Goal: Information Seeking & Learning: Learn about a topic

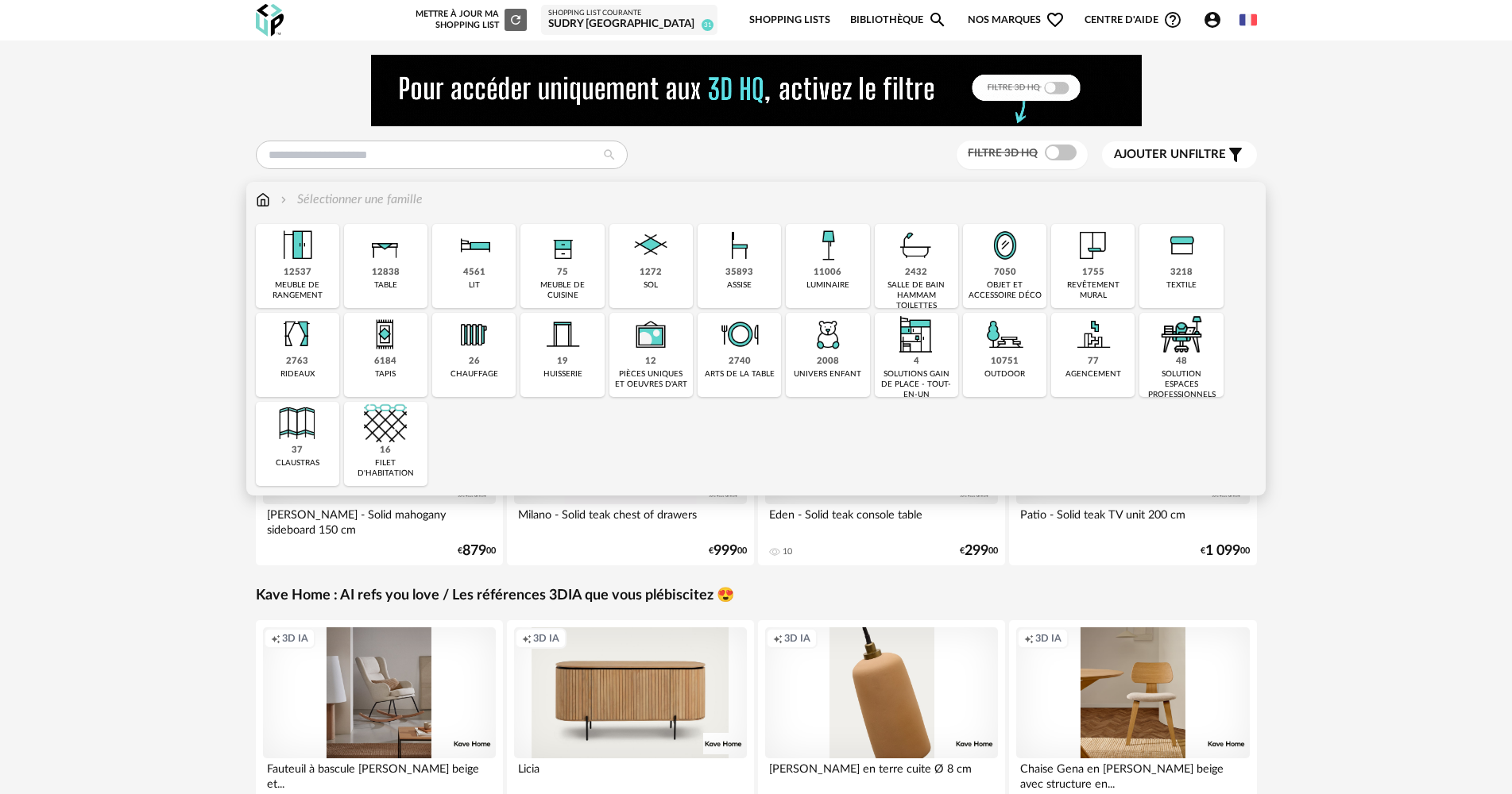
click at [836, 268] on div "11006" at bounding box center [828, 273] width 28 height 12
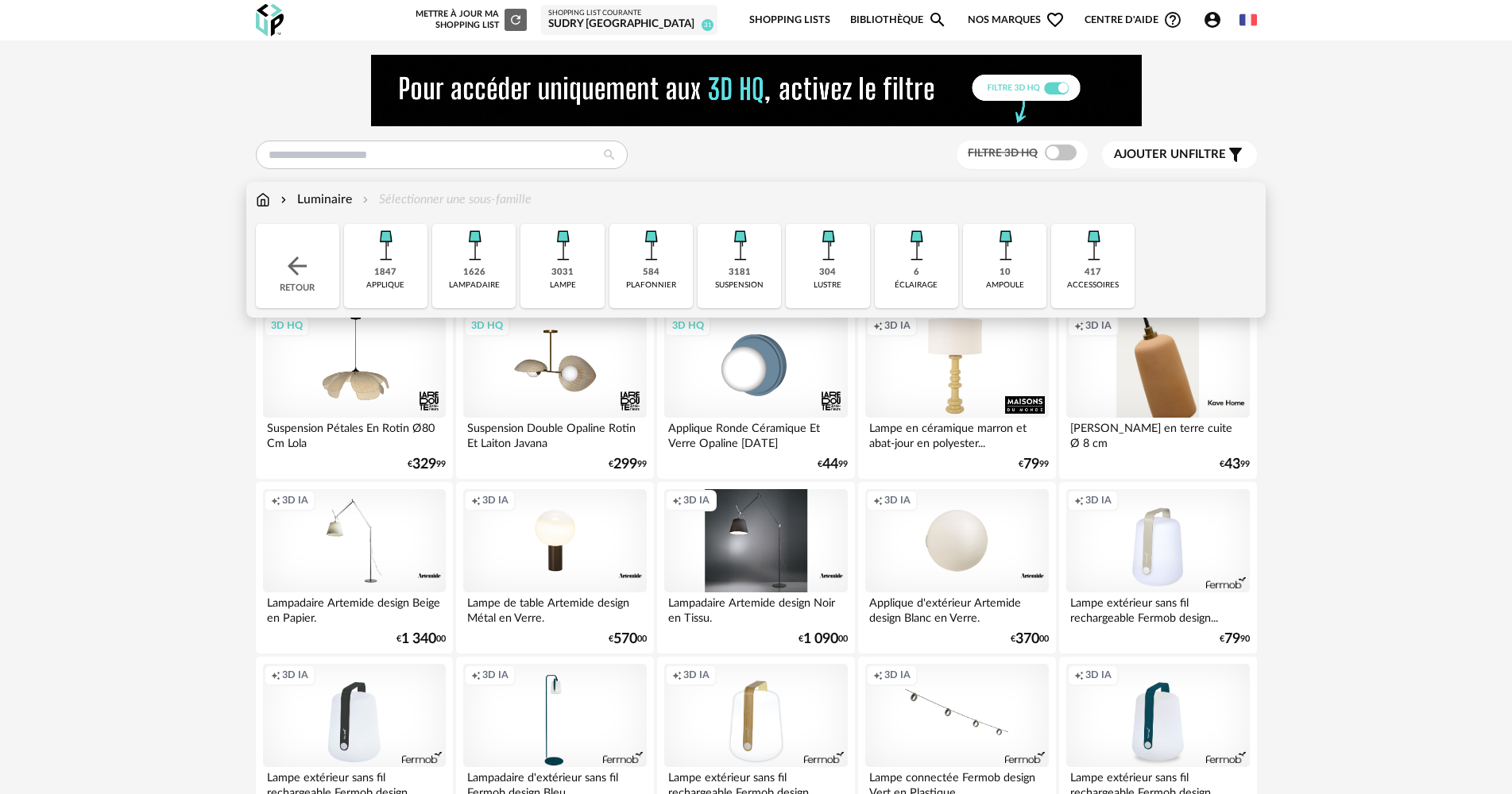
click at [748, 263] on img at bounding box center [740, 245] width 43 height 43
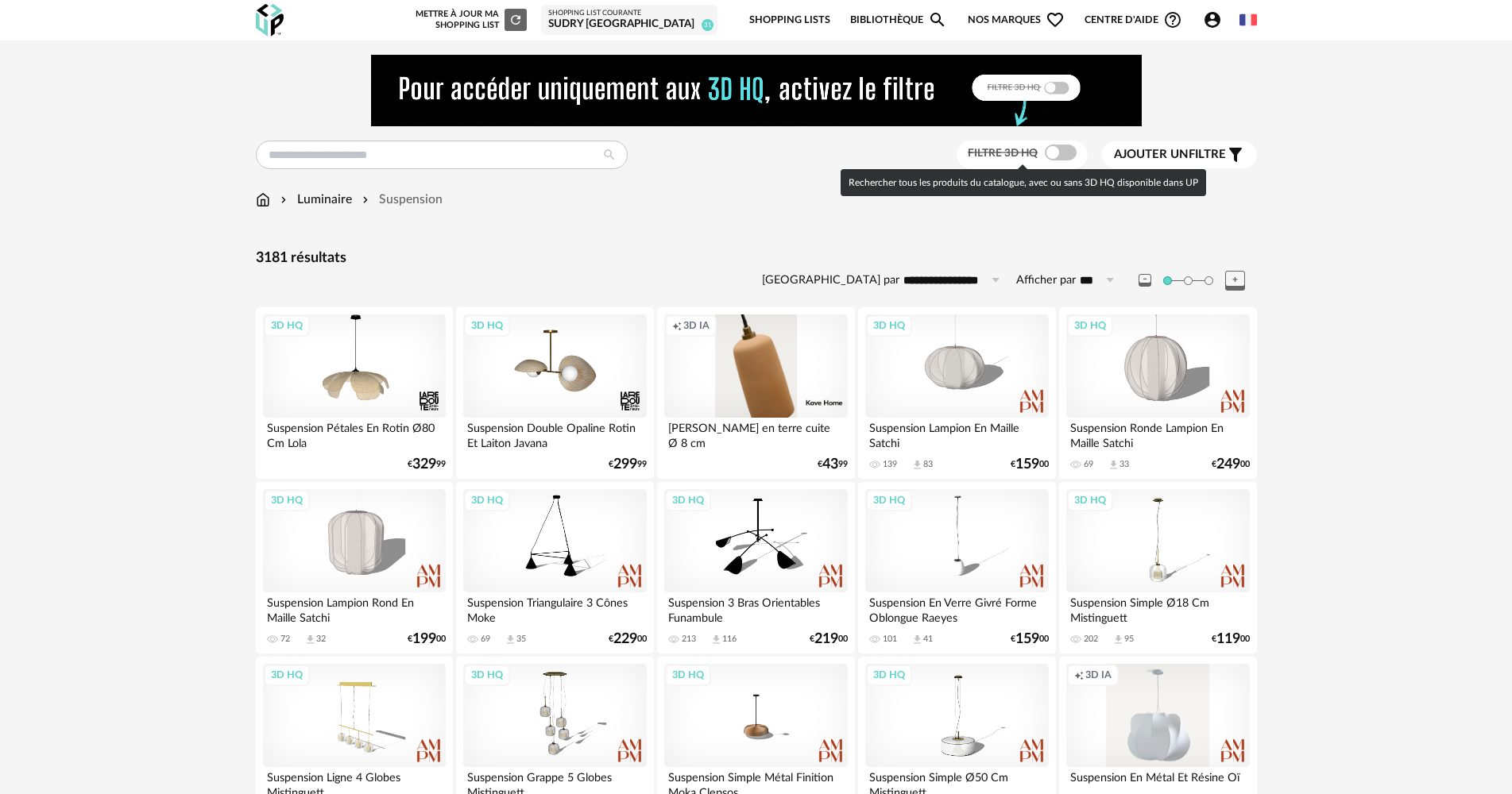
click at [1045, 154] on span at bounding box center [1060, 153] width 32 height 16
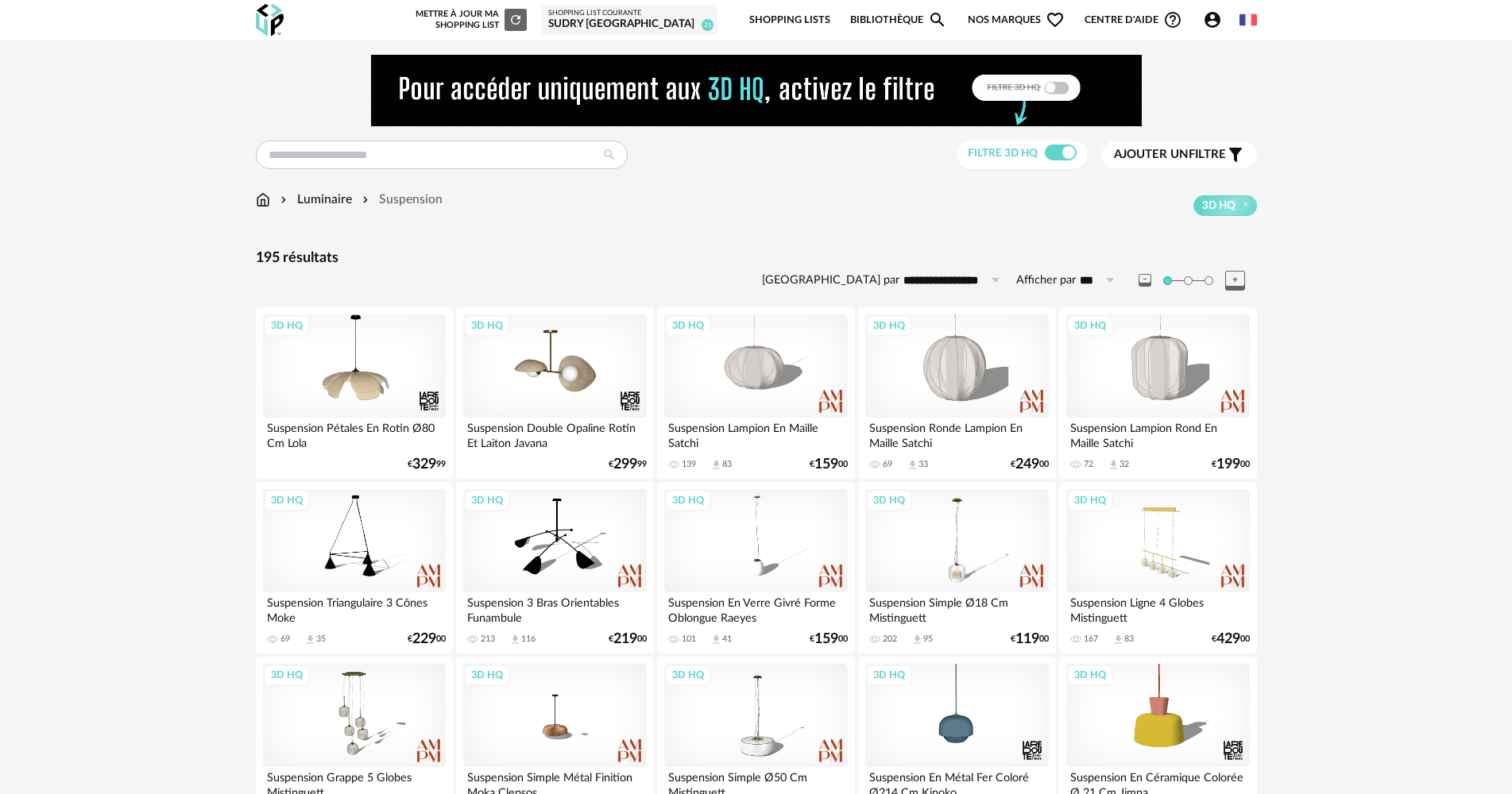
click at [1210, 158] on span "Ajouter un filtre" at bounding box center [1170, 155] width 112 height 16
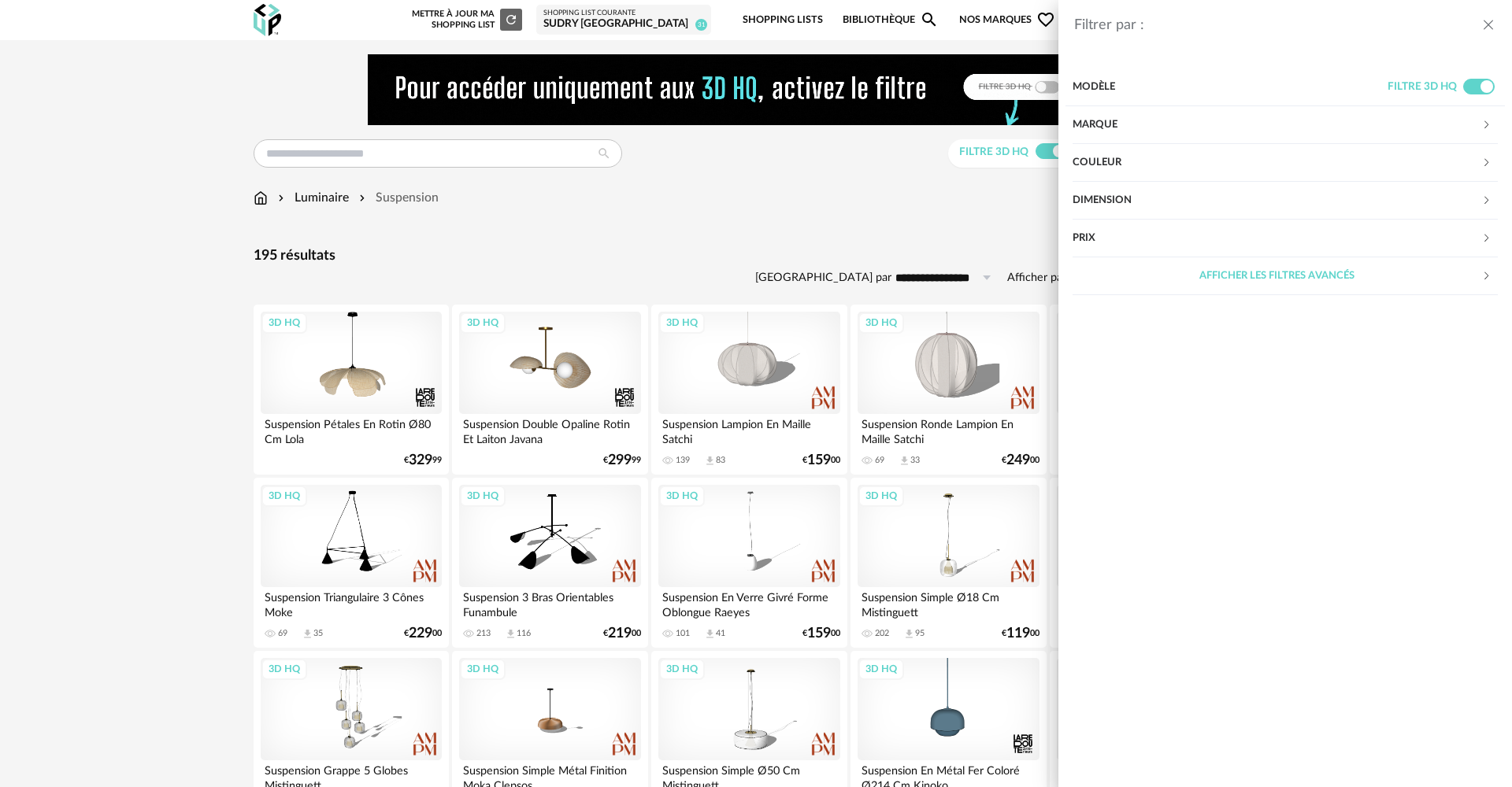
click at [1200, 163] on div "Couleur" at bounding box center [1276, 163] width 408 height 37
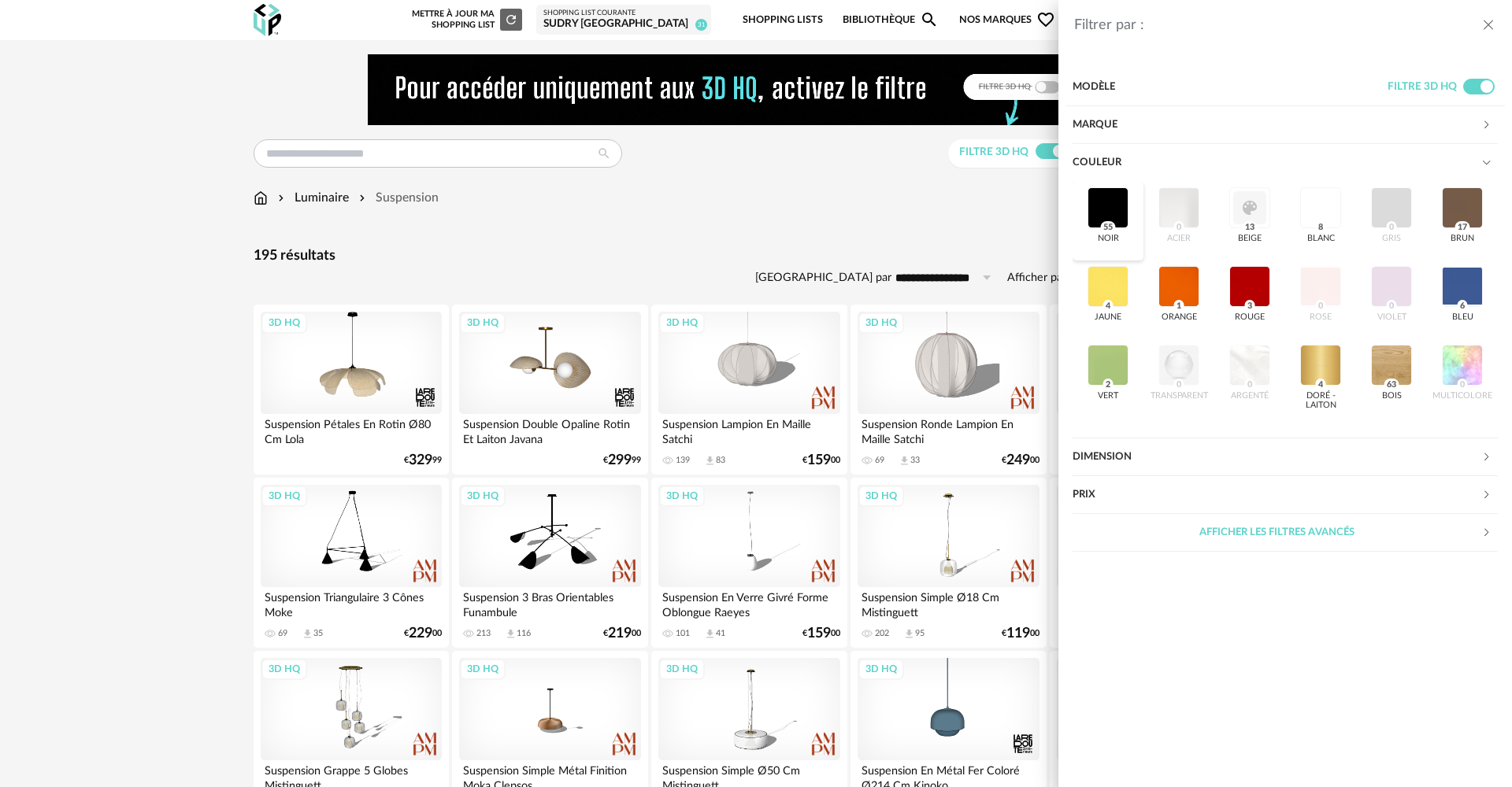
click at [1110, 218] on div at bounding box center [1107, 207] width 41 height 41
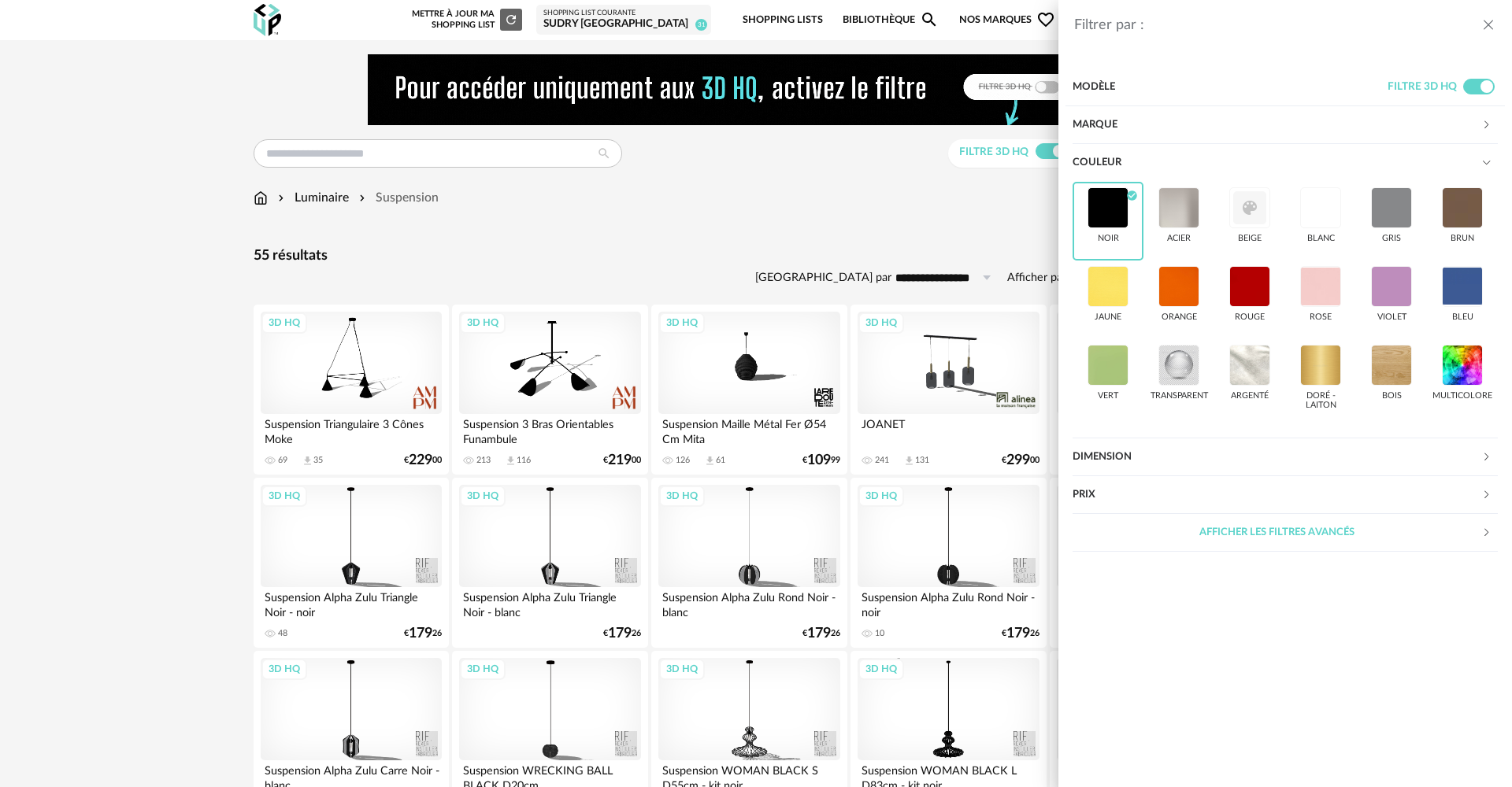
click at [868, 235] on div "Filtrer par : Modèle Filtre 3D HQ Marque &tradition 0 101 Copenhagen 0 366 Conc…" at bounding box center [756, 394] width 1512 height 787
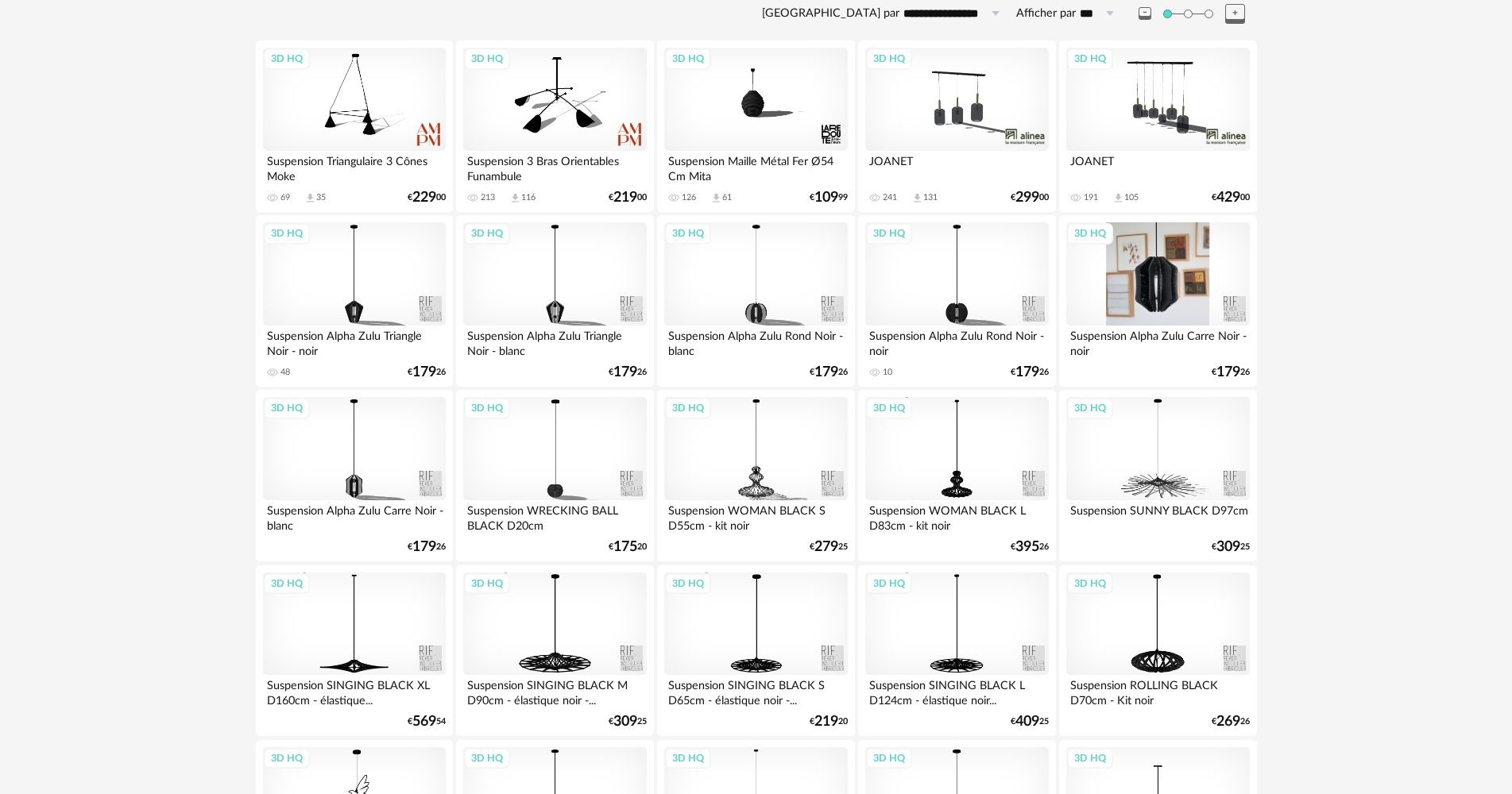
scroll to position [238, 0]
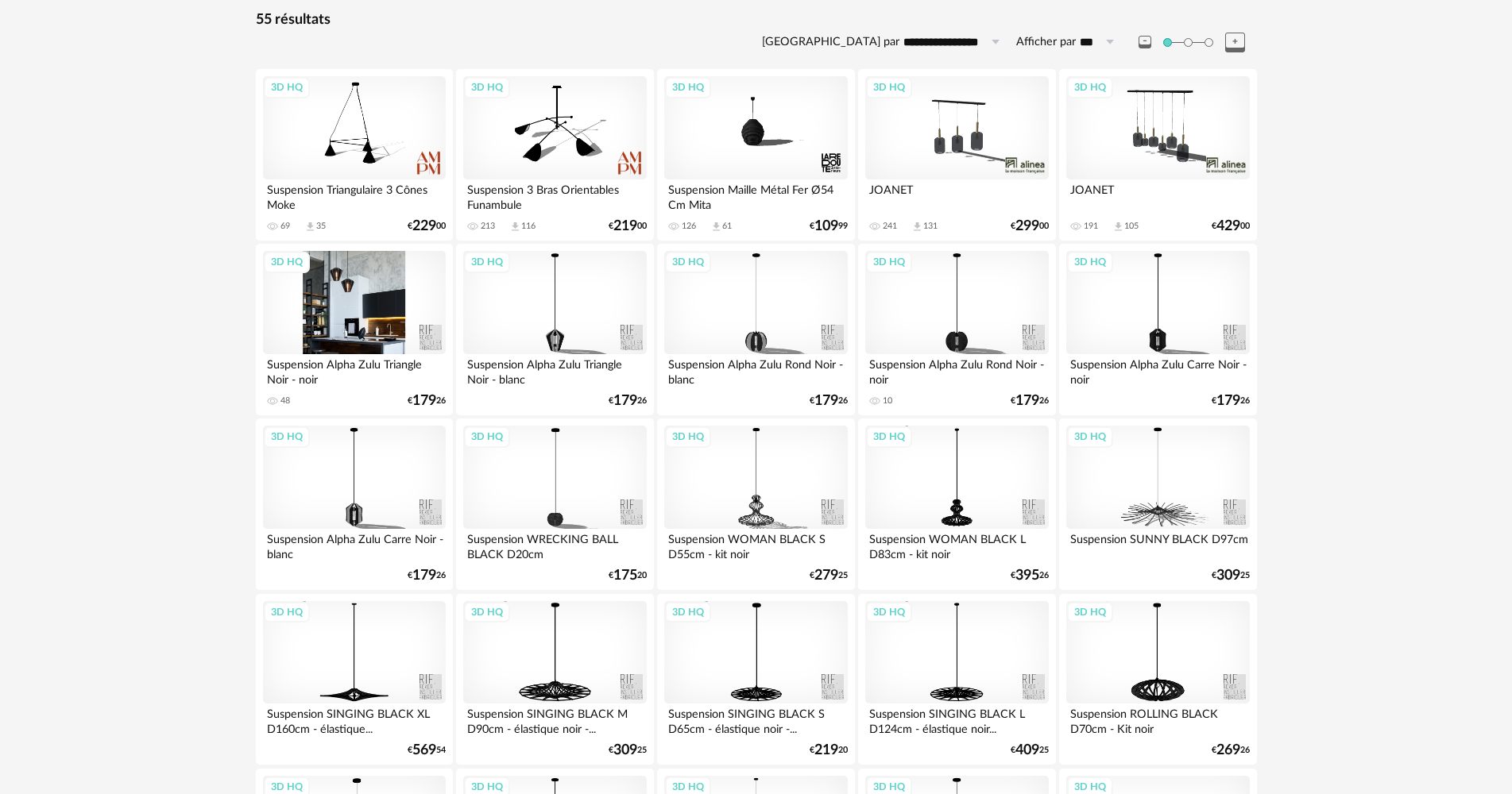
click at [368, 332] on div "3D HQ" at bounding box center [354, 303] width 183 height 104
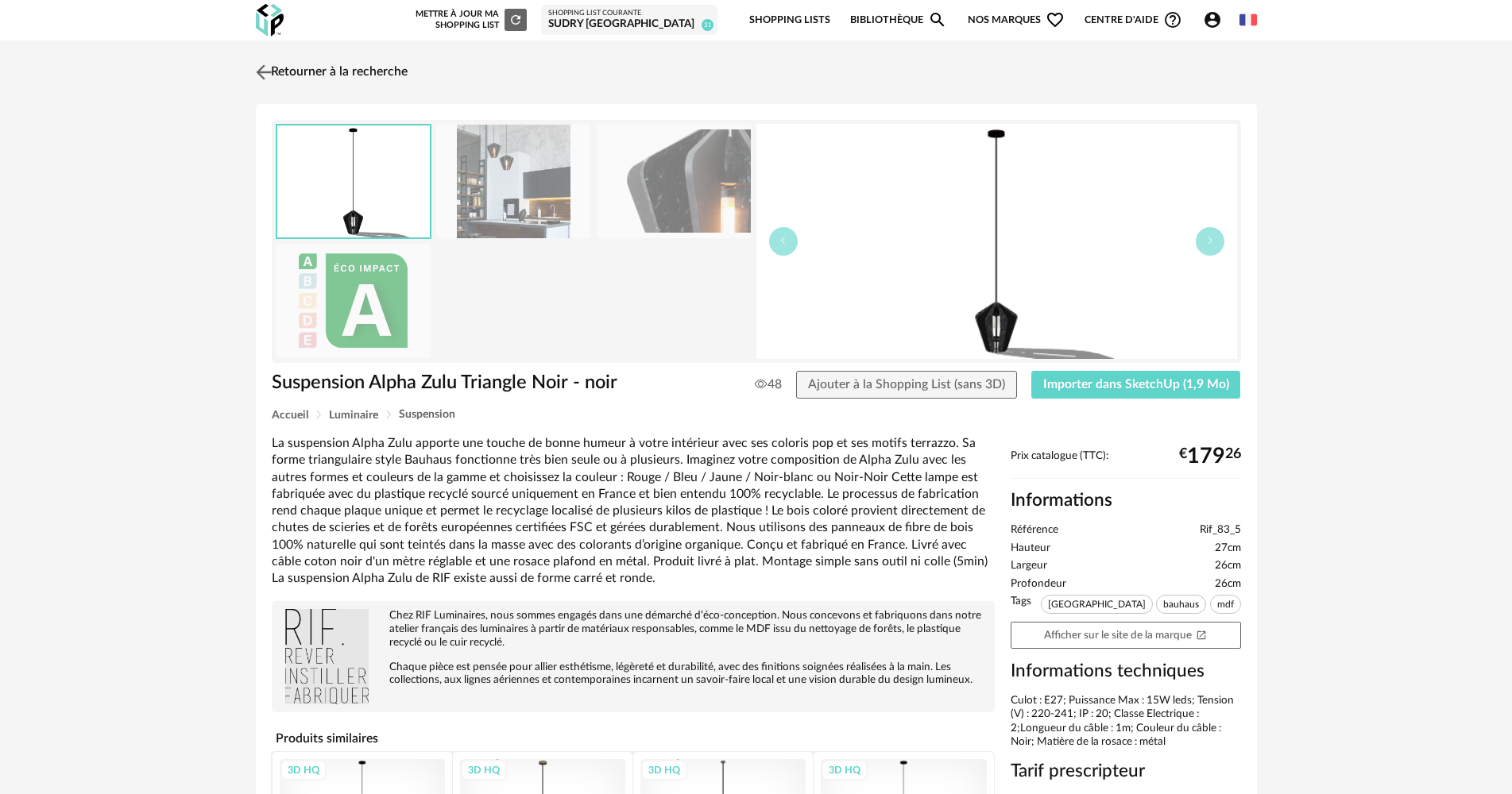
click at [257, 70] on img at bounding box center [264, 72] width 23 height 23
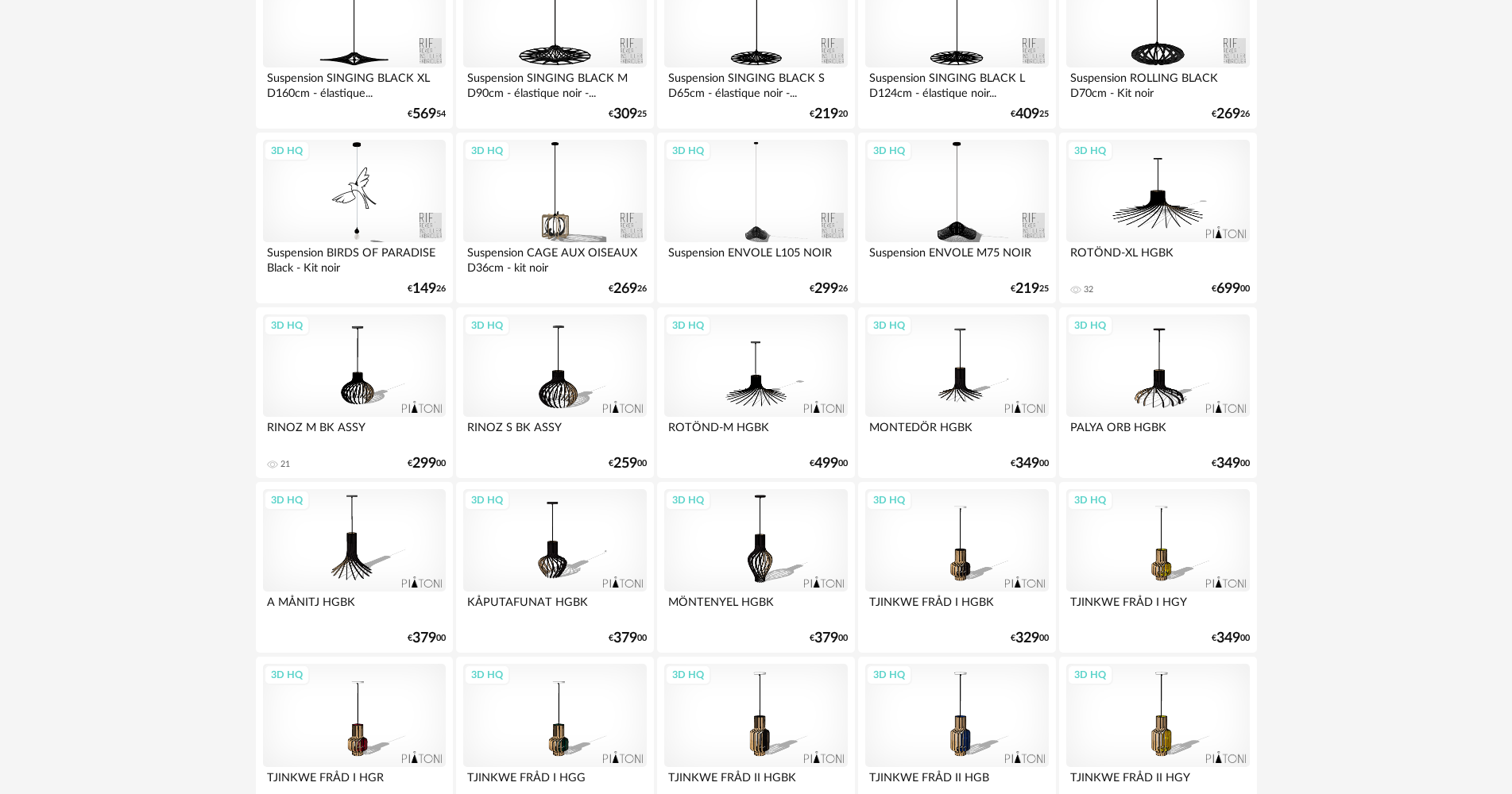
scroll to position [627, 0]
